Goal: Find specific page/section: Find specific page/section

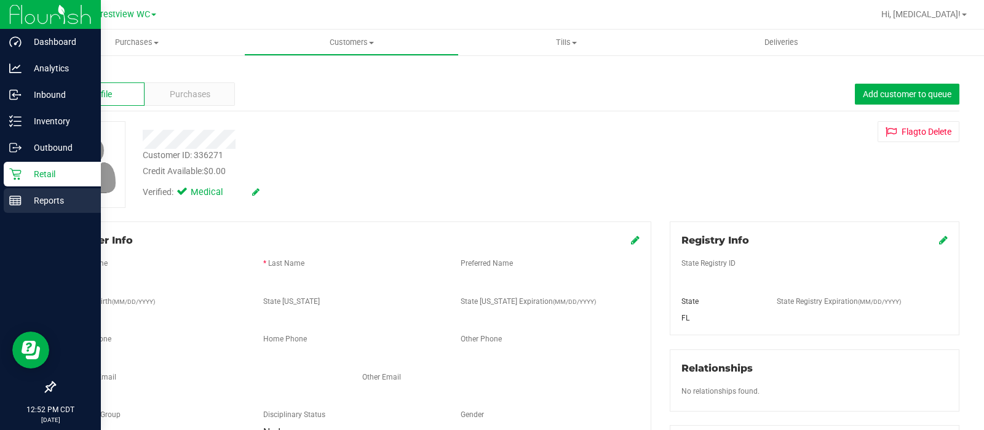
scroll to position [468, 0]
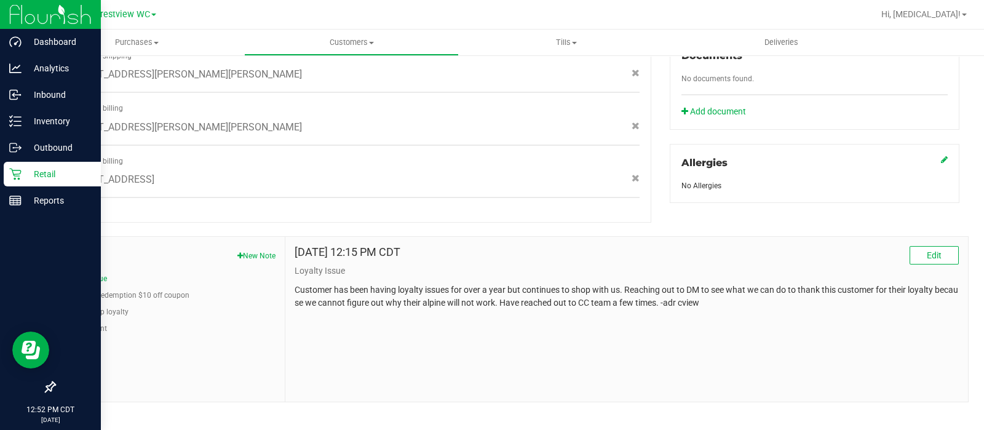
click at [51, 389] on icon at bounding box center [50, 386] width 11 height 11
click at [44, 388] on input "checkbox" at bounding box center [44, 388] width 0 height 0
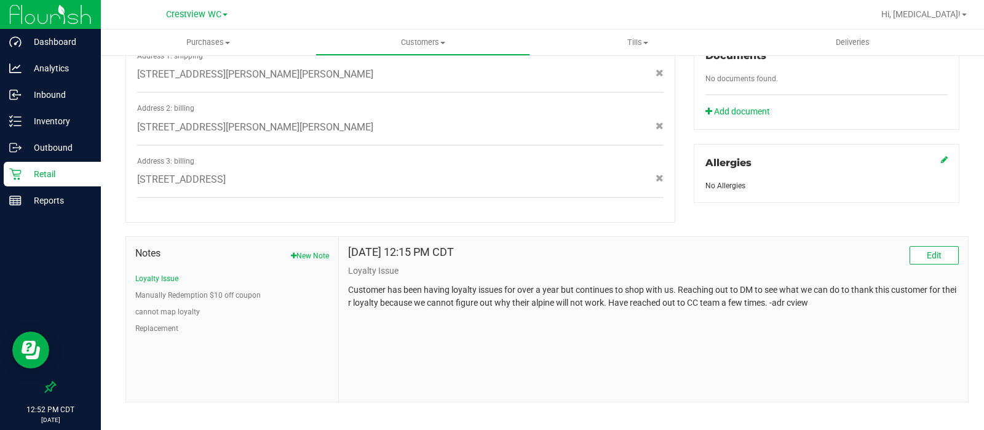
scroll to position [0, 0]
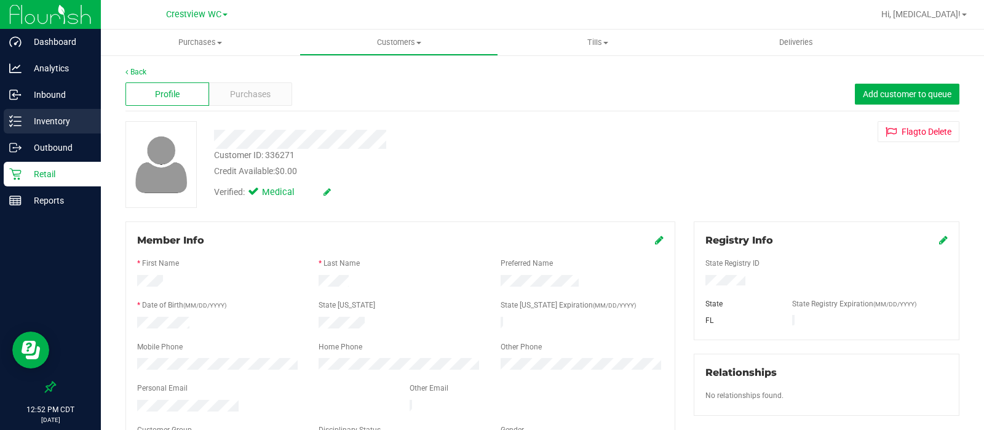
click at [52, 116] on p "Inventory" at bounding box center [59, 121] width 74 height 15
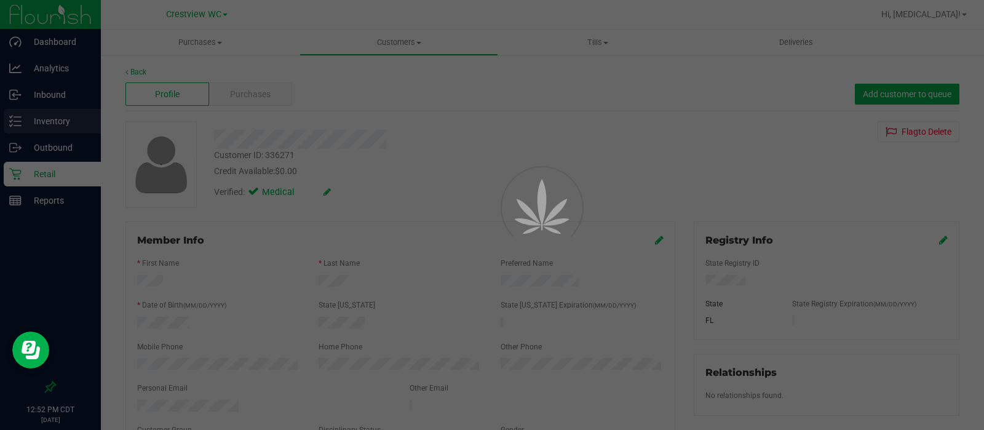
click at [52, 116] on div at bounding box center [492, 215] width 984 height 430
